Goal: Transaction & Acquisition: Subscribe to service/newsletter

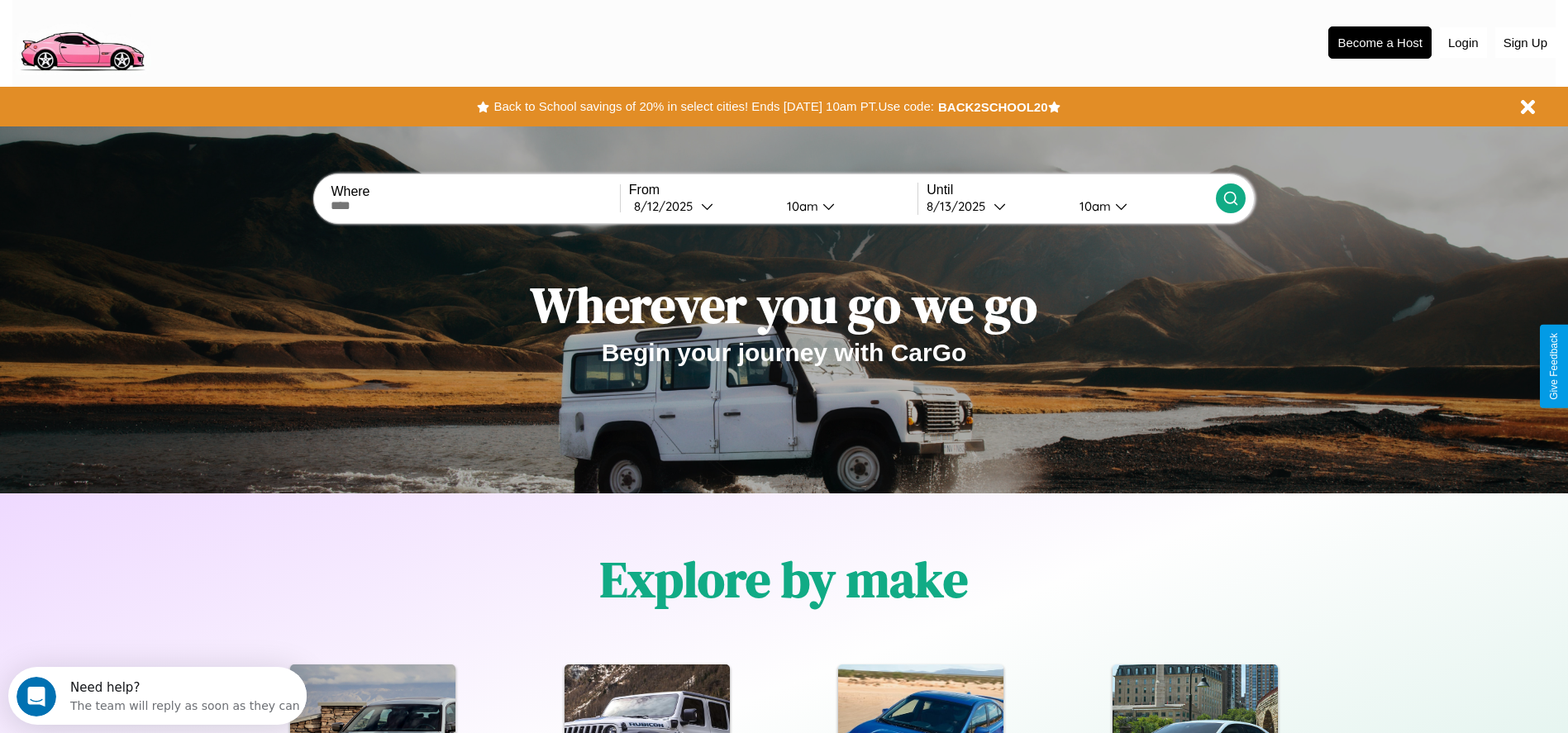
scroll to position [343, 0]
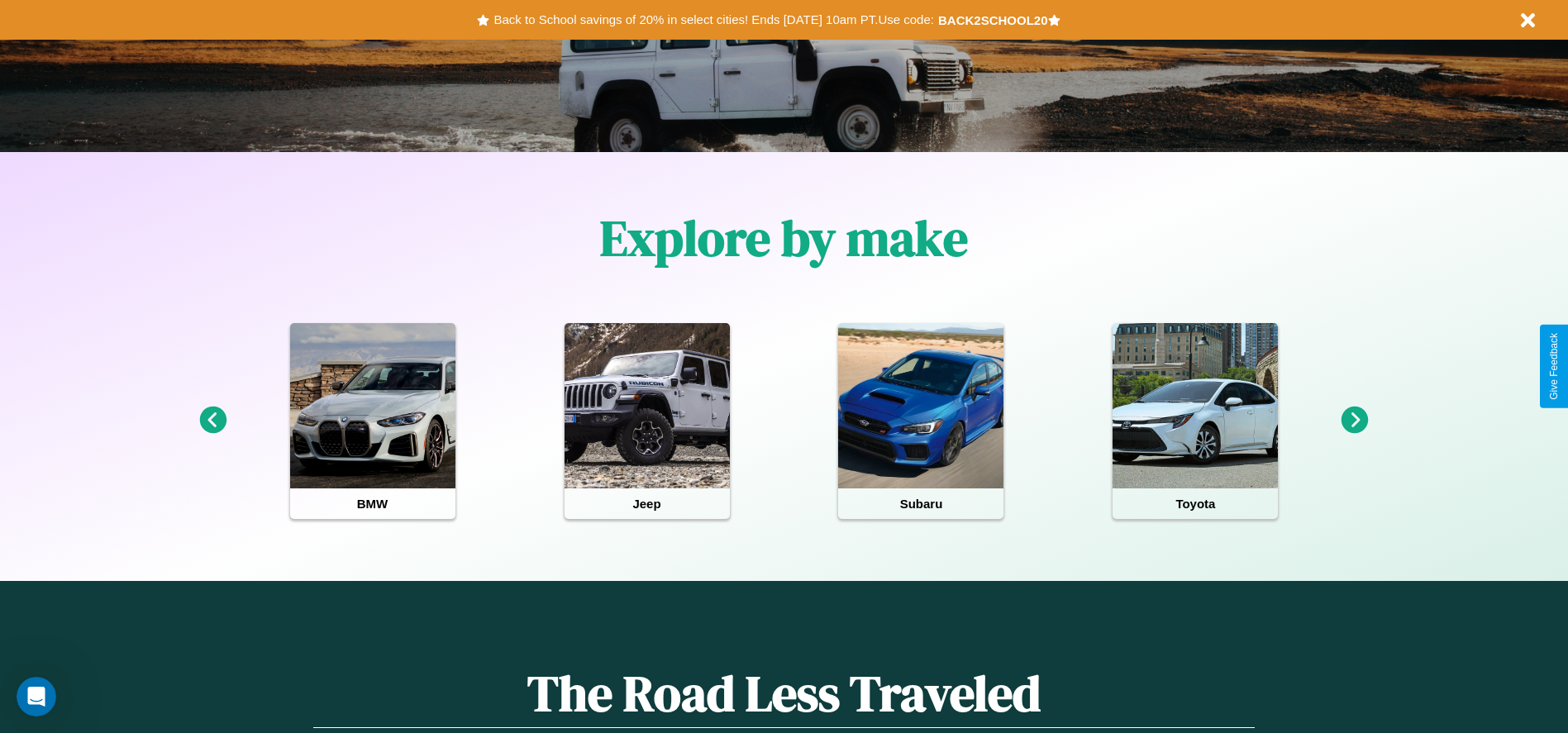
click at [1355, 421] on icon at bounding box center [1356, 420] width 28 height 28
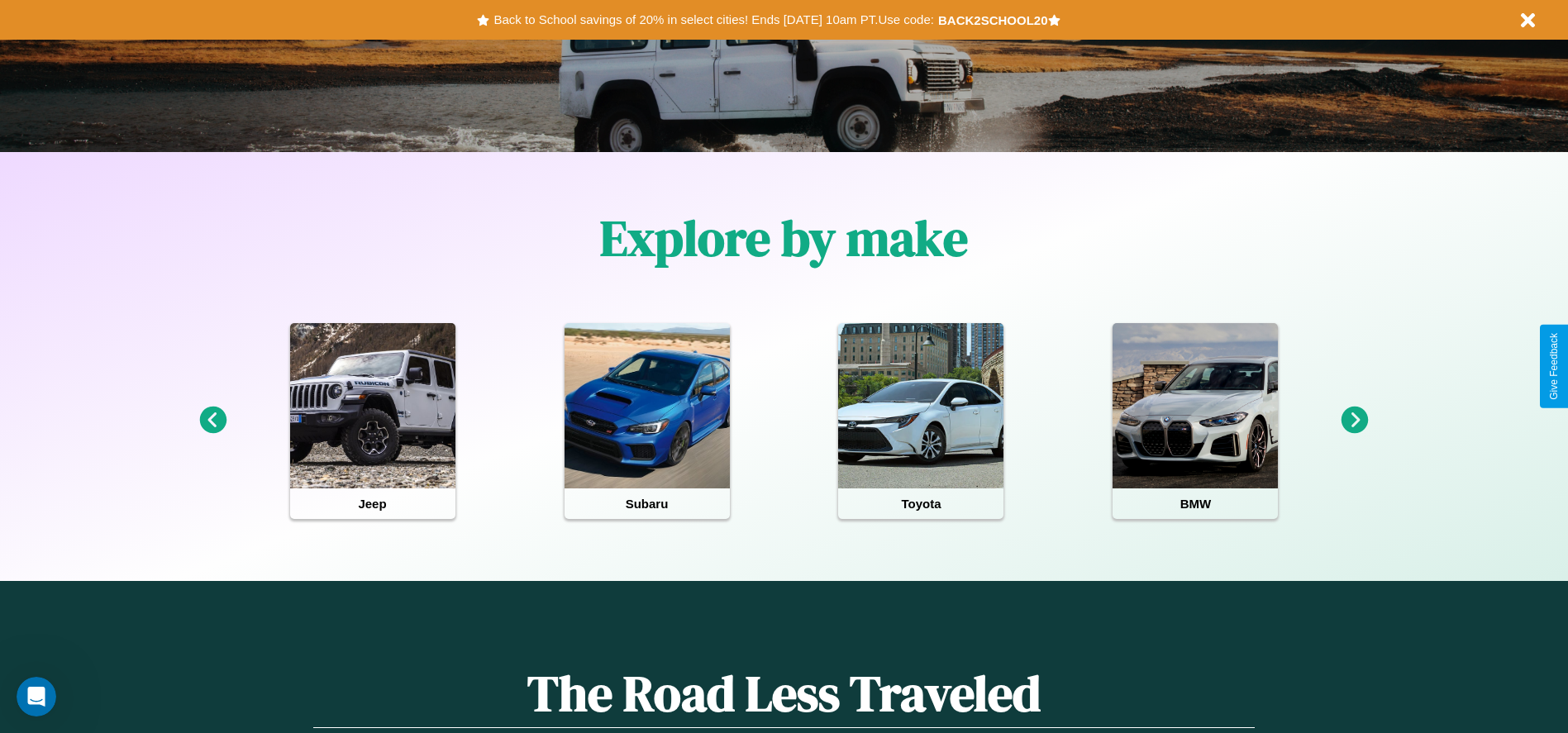
click at [212, 421] on icon at bounding box center [213, 420] width 28 height 28
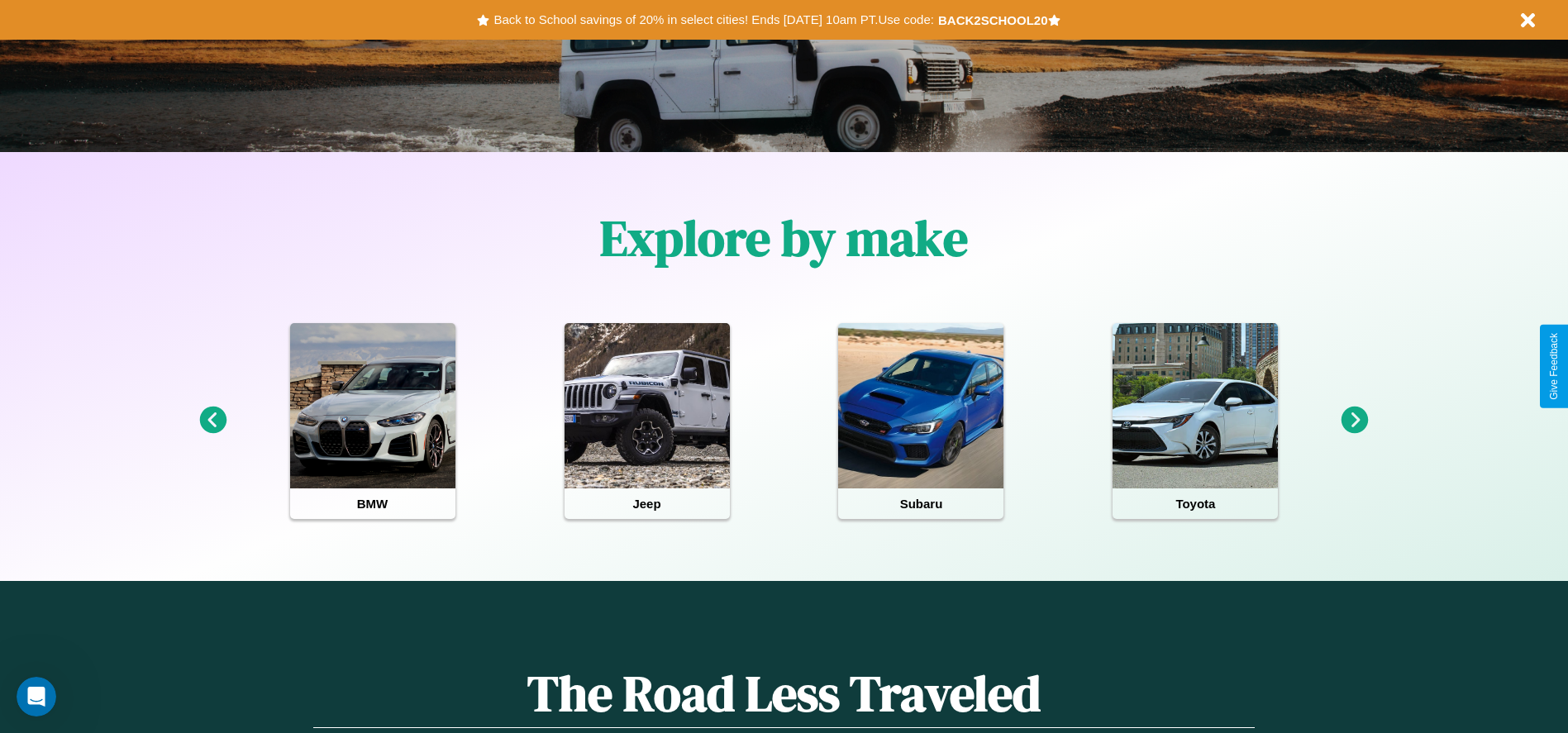
click at [1355, 421] on icon at bounding box center [1356, 420] width 28 height 28
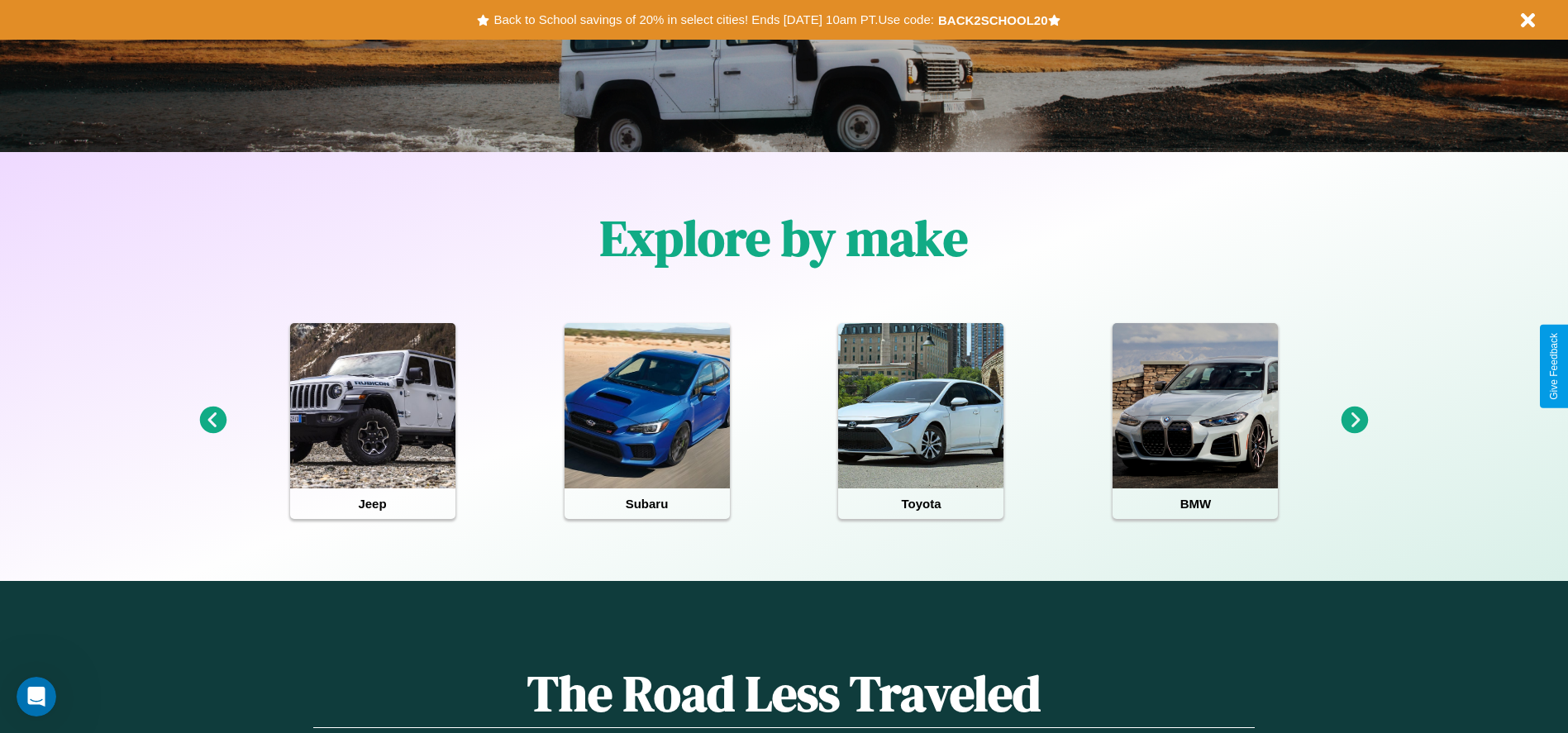
click at [1355, 421] on icon at bounding box center [1356, 420] width 28 height 28
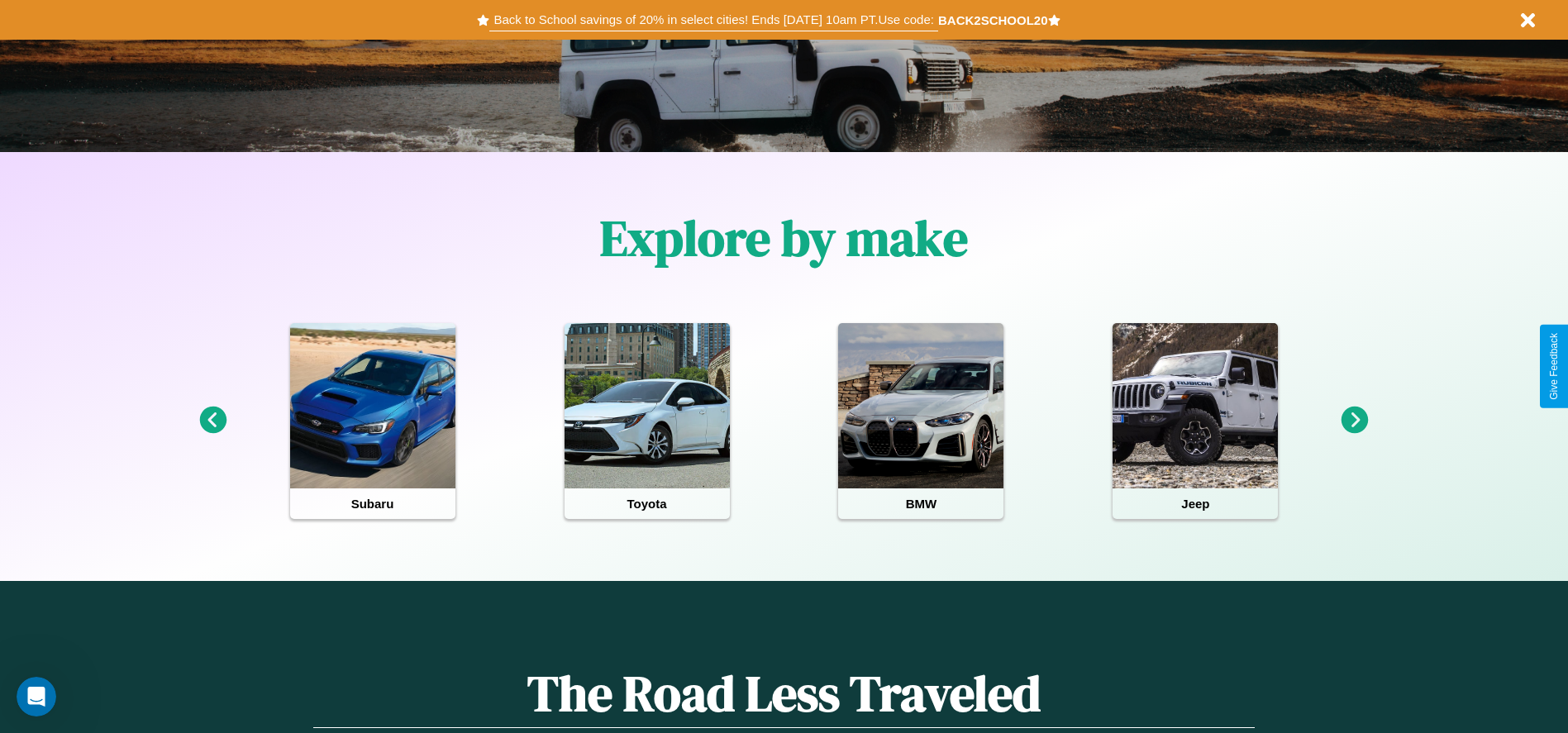
click at [713, 20] on button "Back to School savings of 20% in select cities! Ends [DATE] 10am PT. Use code:" at bounding box center [712, 20] width 448 height 24
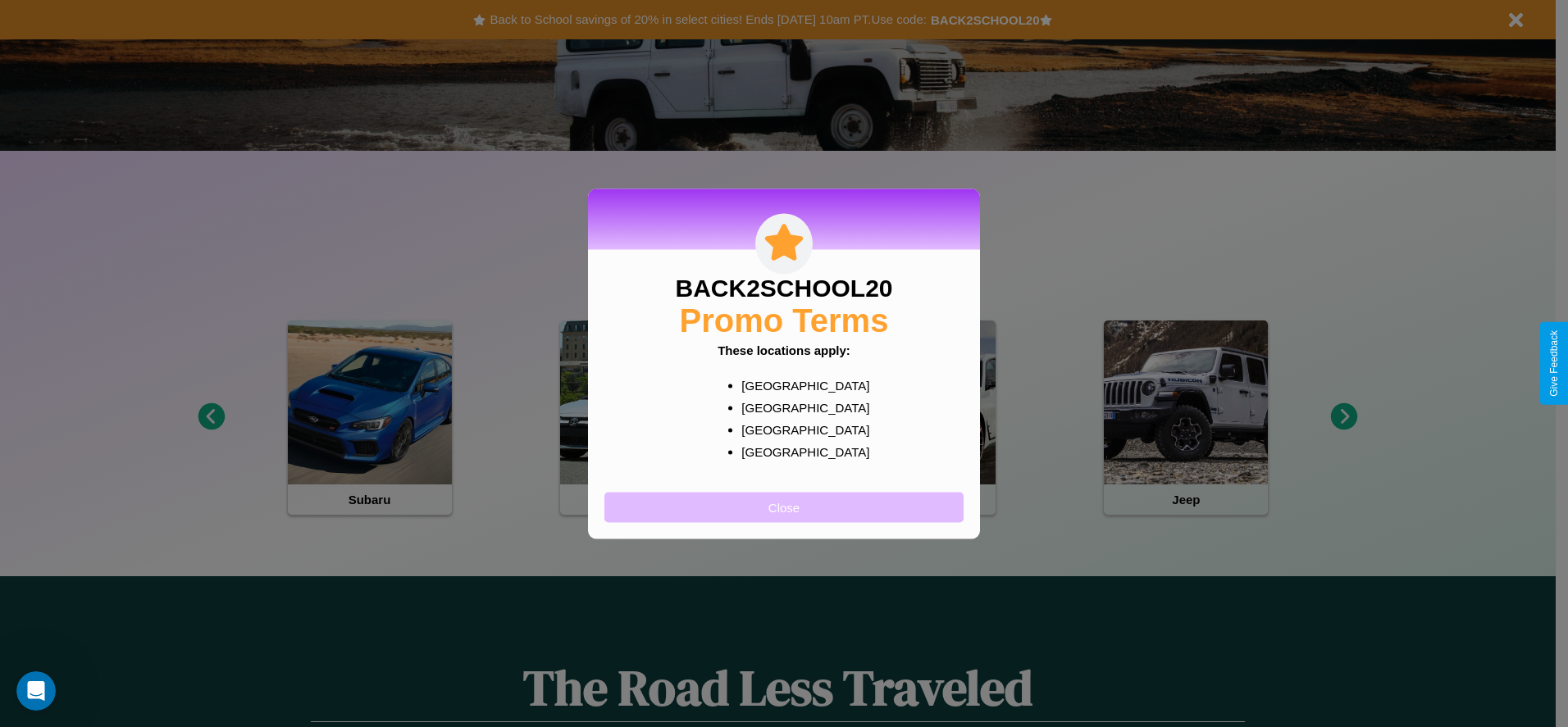
click at [784, 506] on button "Close" at bounding box center [784, 506] width 359 height 30
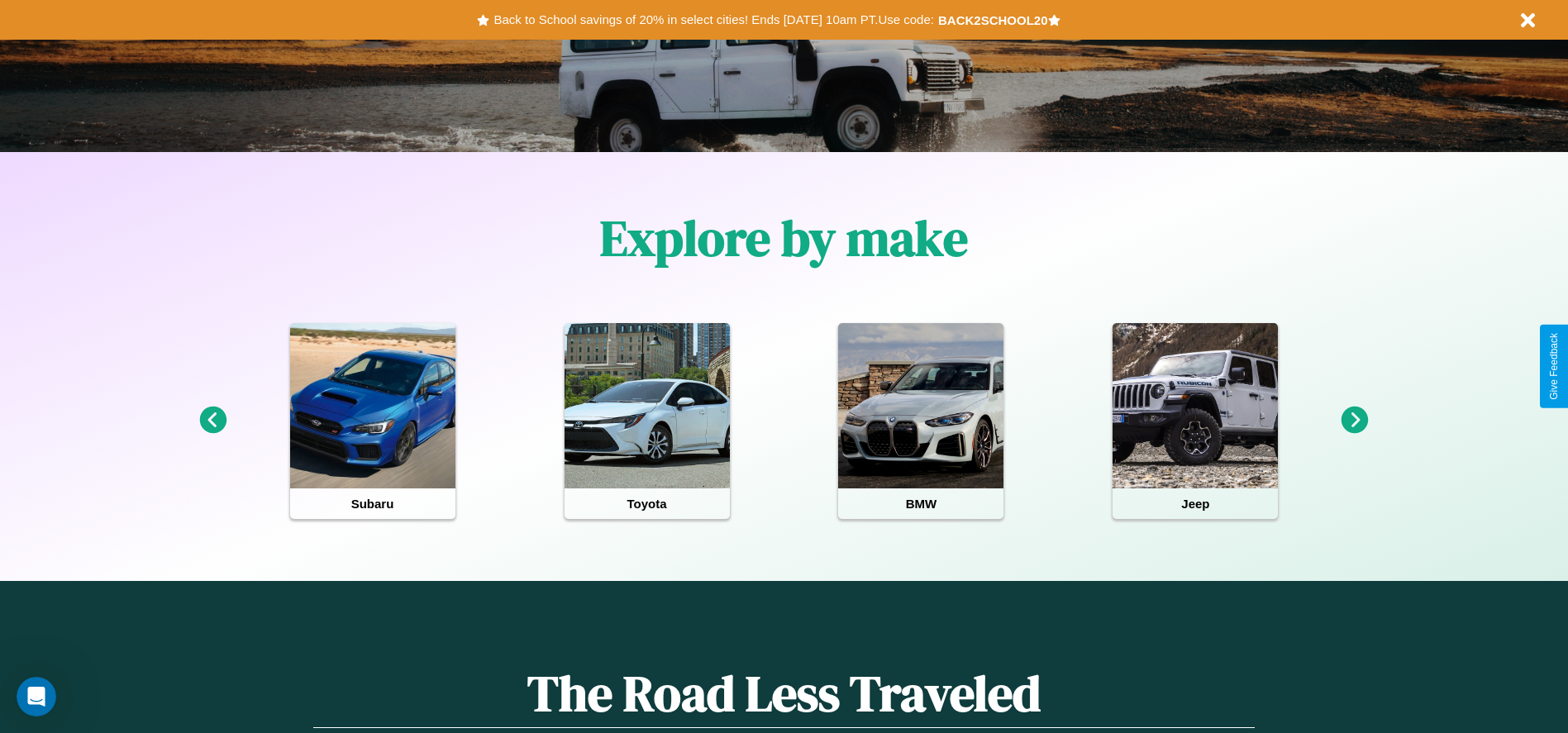
scroll to position [0, 0]
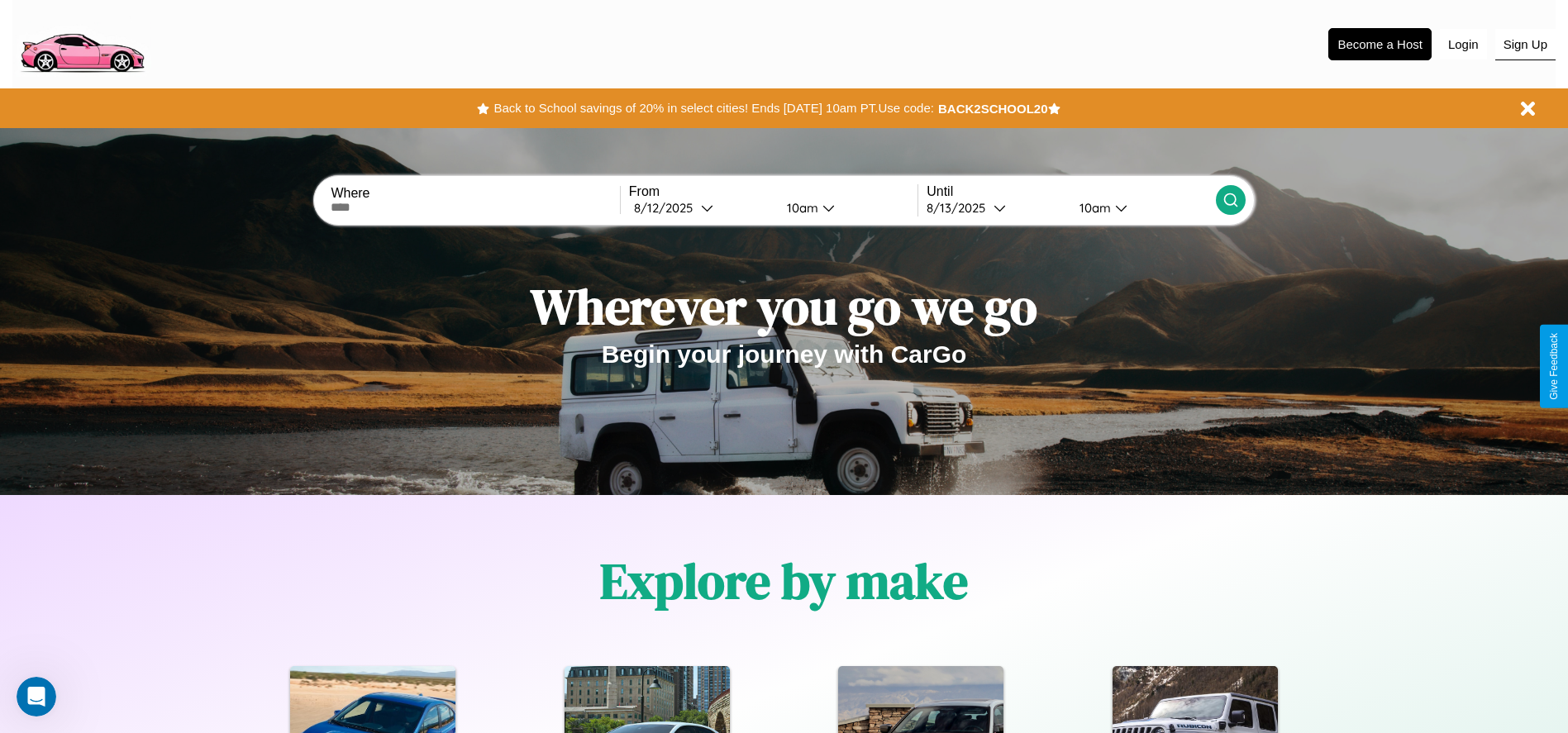
click at [1525, 44] on button "Sign Up" at bounding box center [1525, 44] width 60 height 31
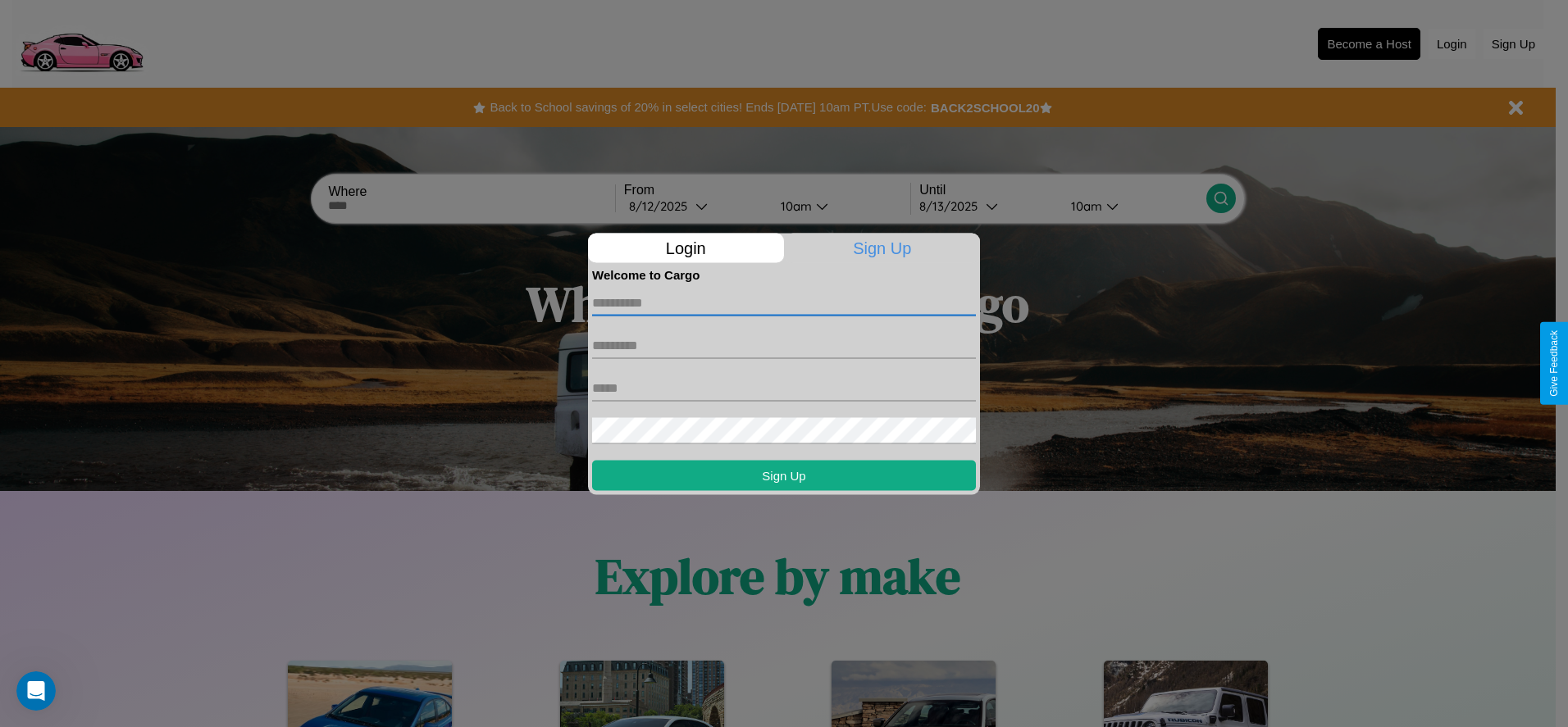
click at [784, 303] on input "text" at bounding box center [784, 303] width 383 height 26
type input "********"
click at [784, 345] on input "text" at bounding box center [784, 344] width 383 height 26
type input "*********"
click at [784, 387] on input "text" at bounding box center [784, 387] width 383 height 26
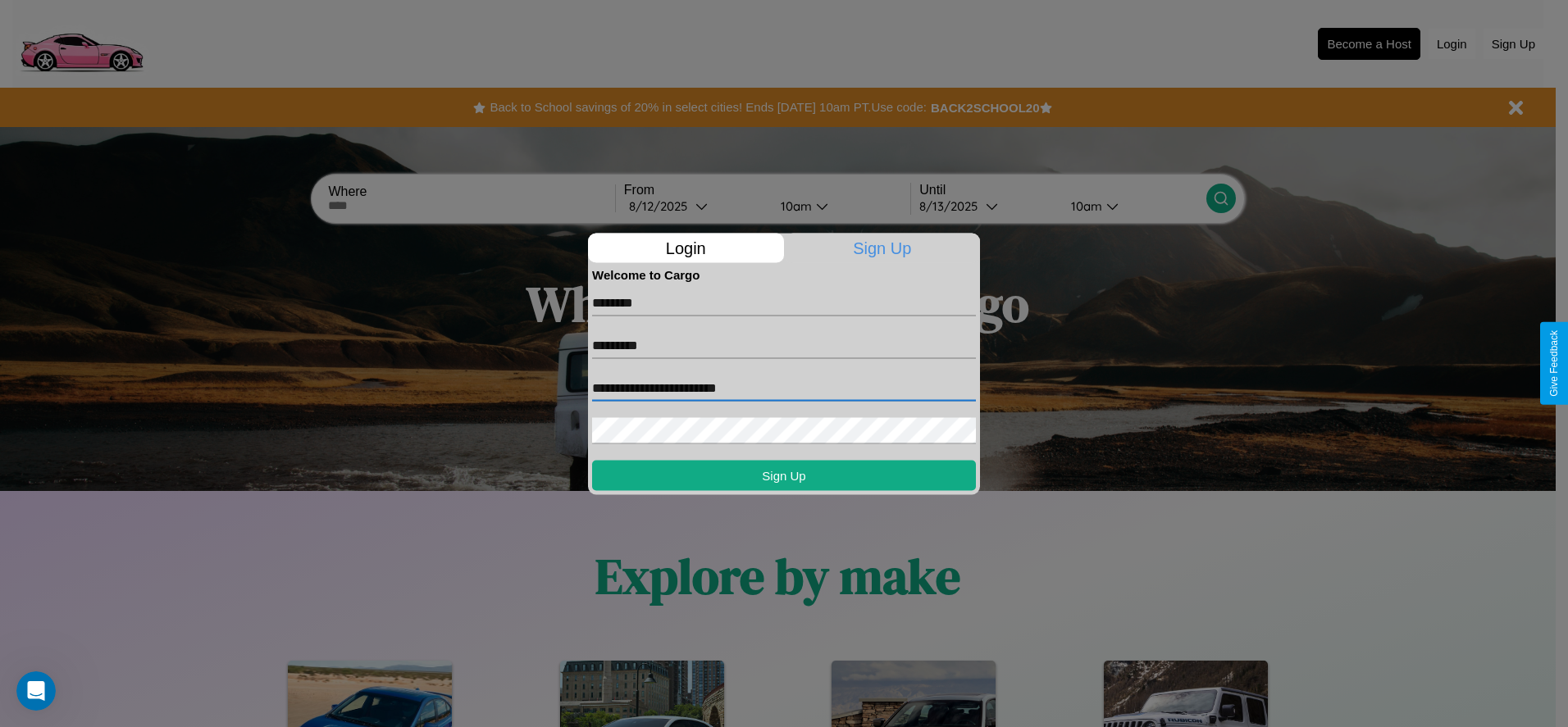
type input "**********"
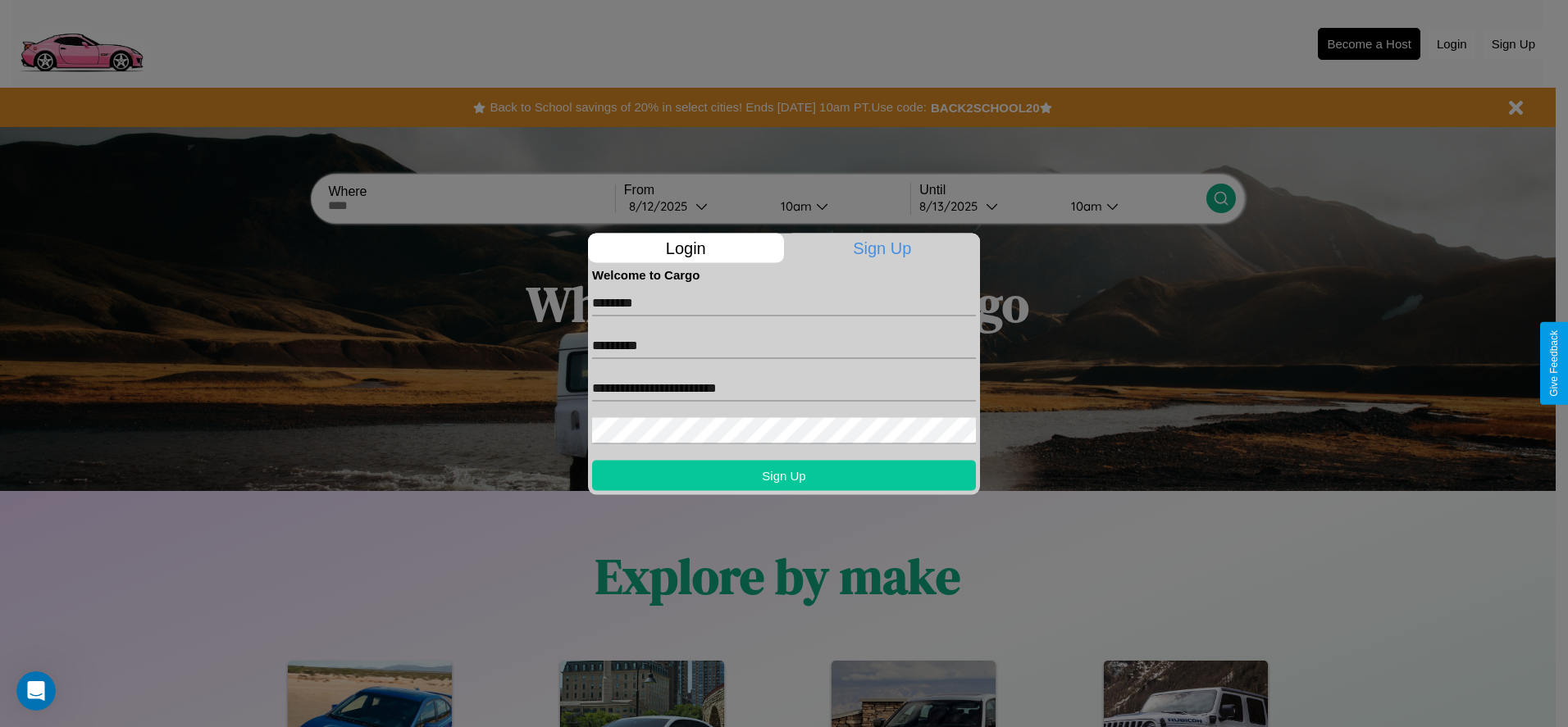
click at [784, 475] on button "Sign Up" at bounding box center [784, 474] width 383 height 30
